Goal: Task Accomplishment & Management: Complete application form

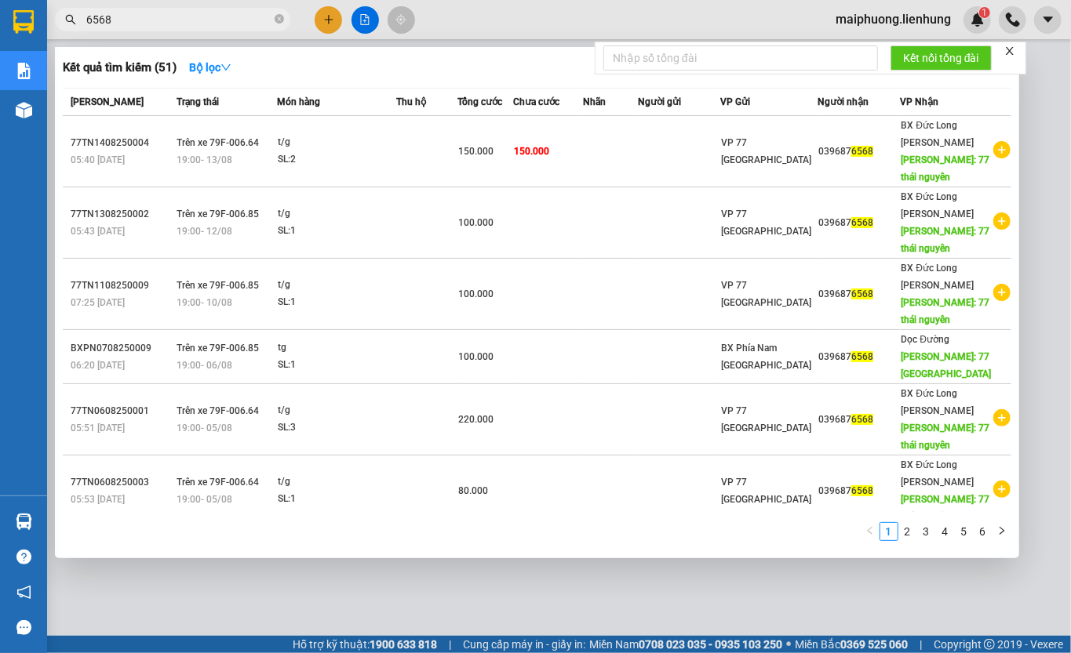
click at [264, 23] on input "6568" at bounding box center [178, 19] width 185 height 17
type input "6"
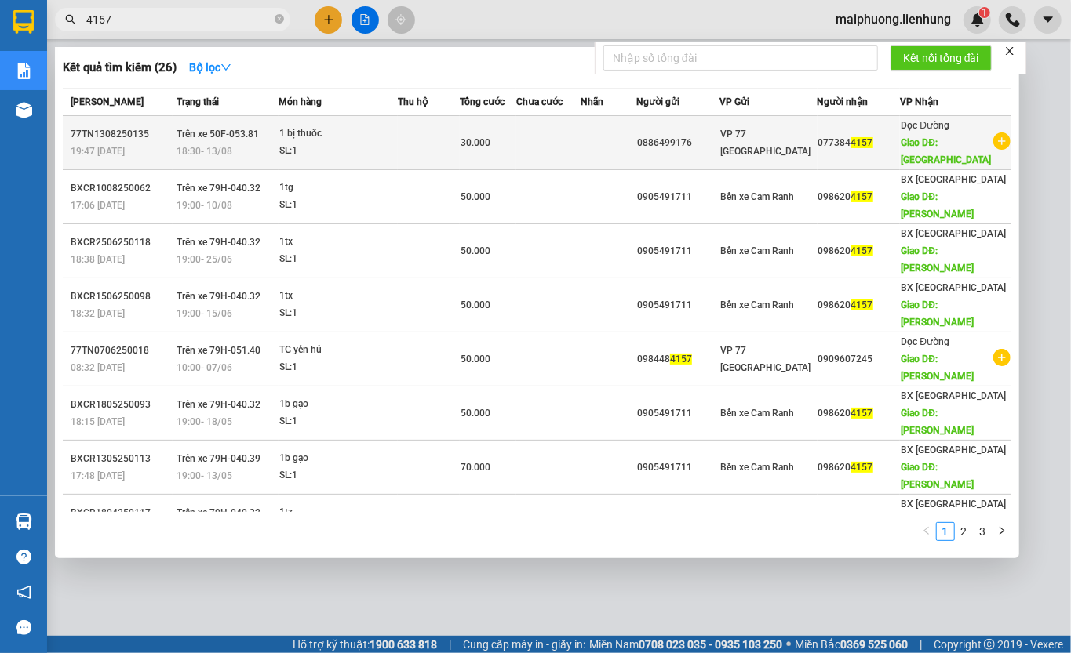
type input "4157"
click at [616, 151] on td at bounding box center [609, 143] width 56 height 54
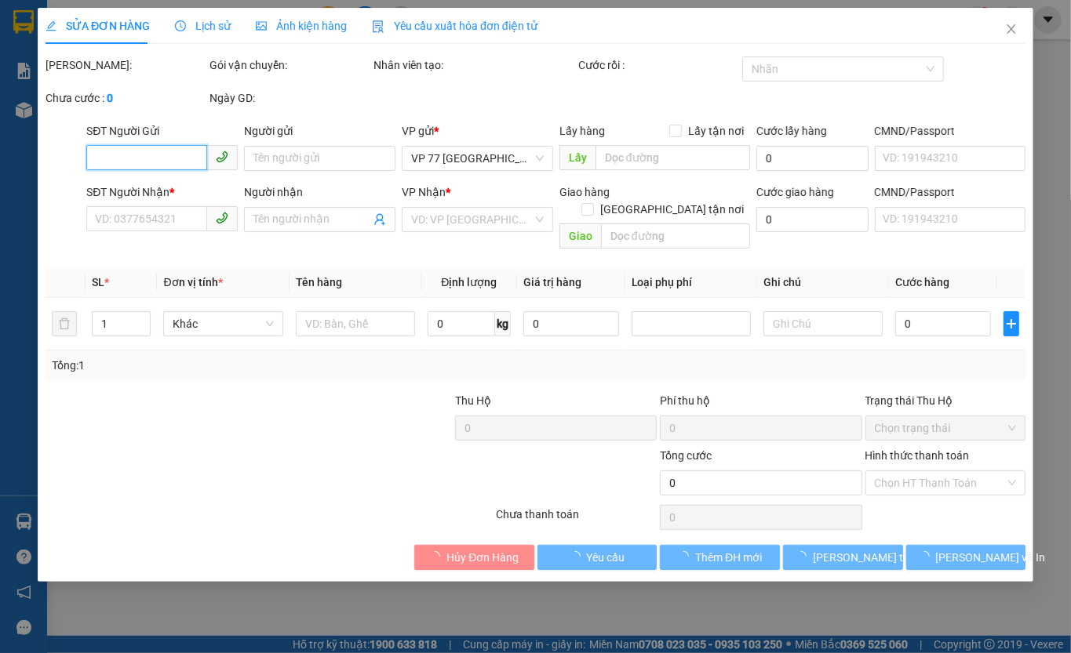
type input "0886499176"
type input "0773844157"
type input "[GEOGRAPHIC_DATA]"
type input "30.000"
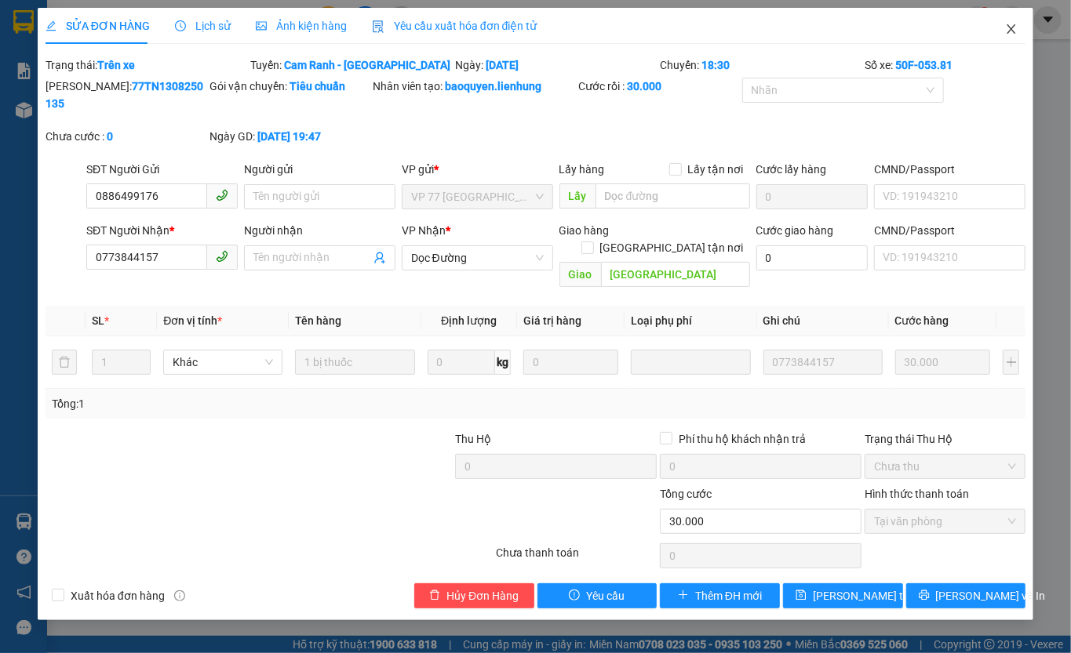
click at [1002, 32] on span "Close" at bounding box center [1011, 30] width 44 height 44
